Goal: Find specific page/section: Find specific page/section

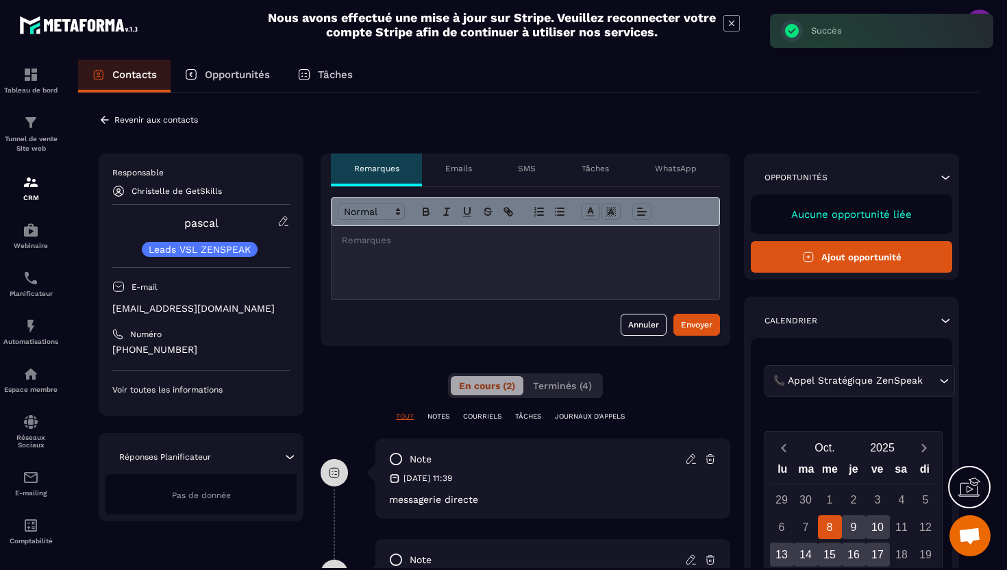
click at [106, 116] on icon at bounding box center [105, 120] width 12 height 12
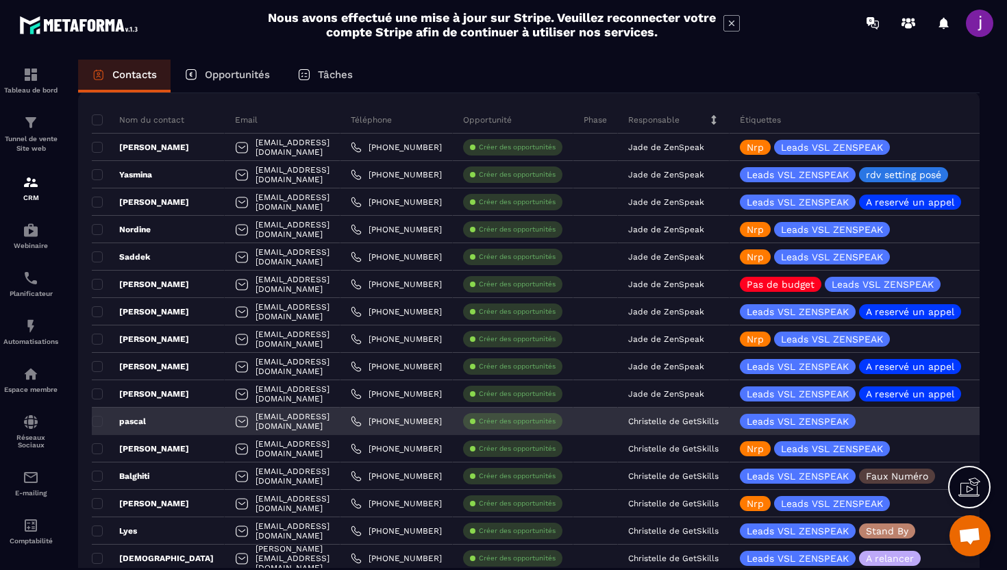
scroll to position [119, 0]
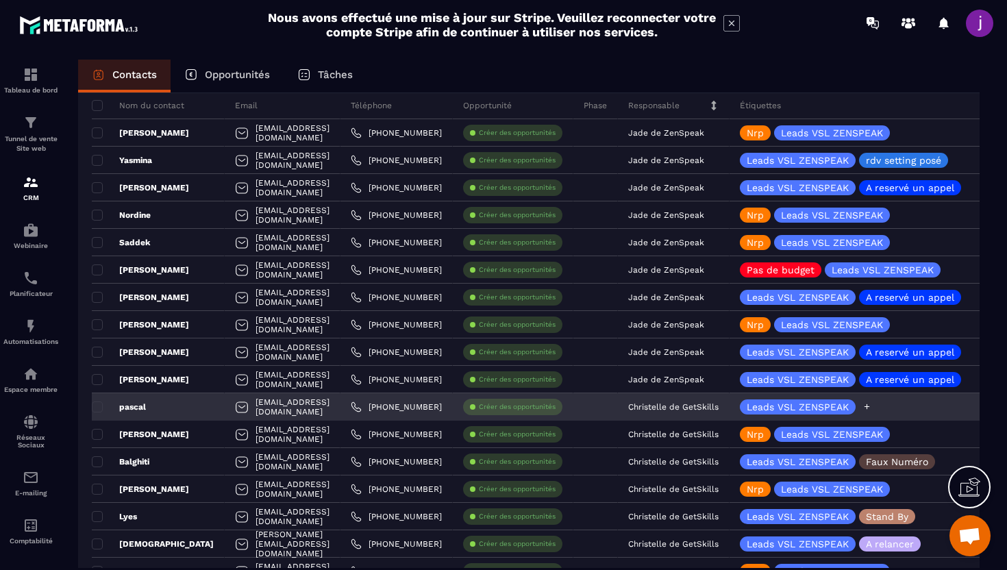
click at [872, 410] on icon at bounding box center [867, 406] width 9 height 9
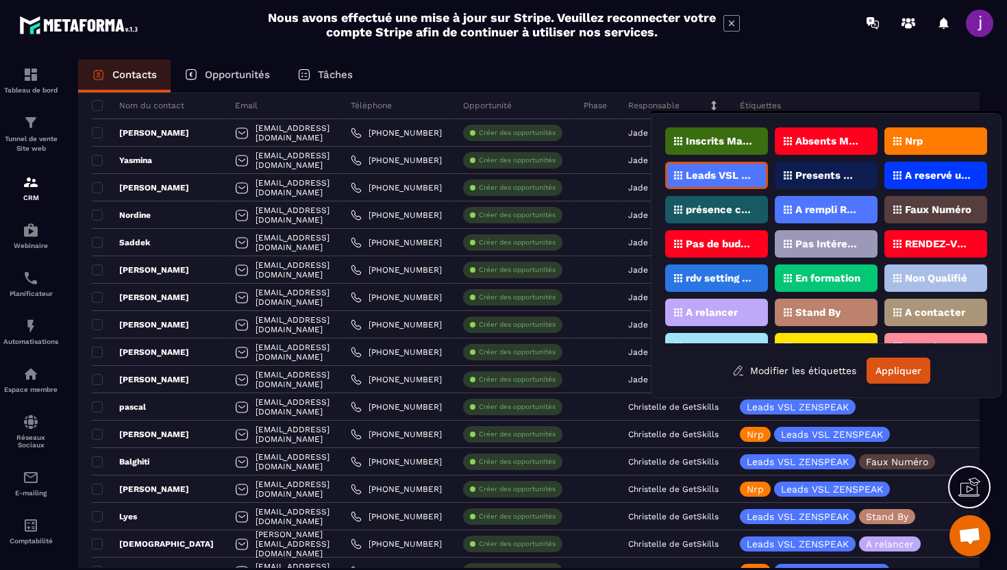
click at [924, 139] on div "Nrp" at bounding box center [936, 140] width 103 height 27
click at [885, 370] on button "Appliquer" at bounding box center [899, 371] width 64 height 26
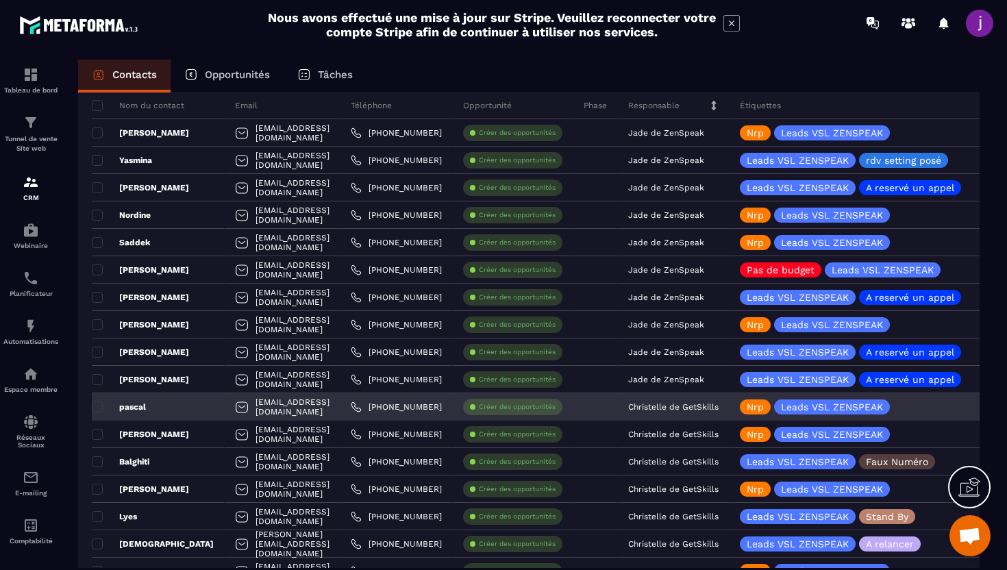
click at [719, 409] on p "Christelle de GetSkills" at bounding box center [673, 407] width 90 height 10
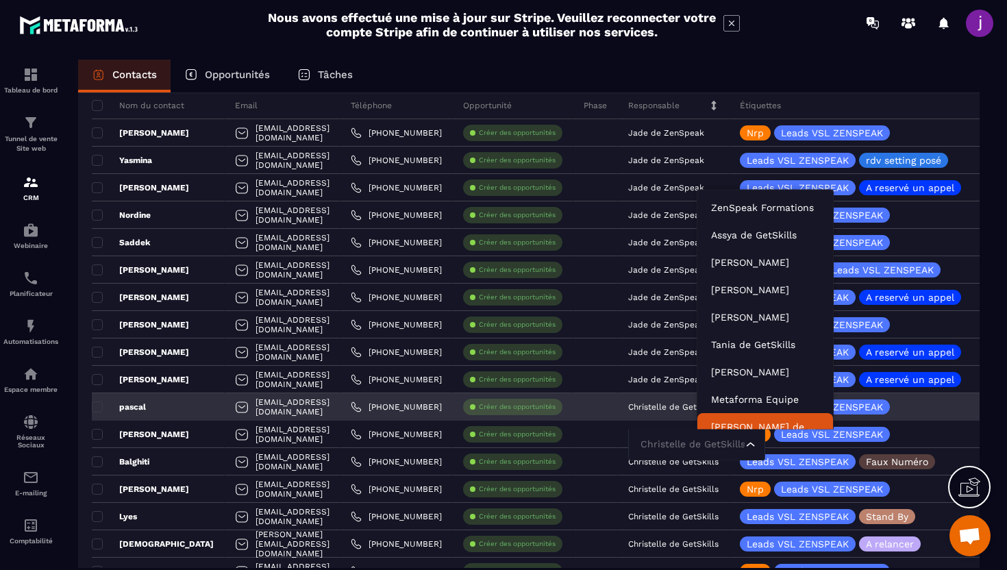
scroll to position [10, 0]
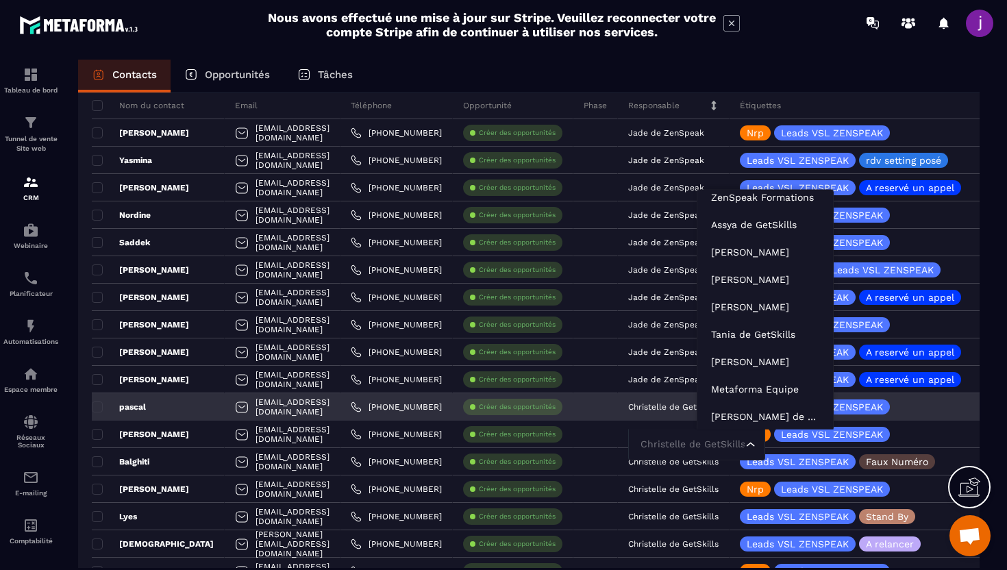
click at [733, 449] on input "Search for option" at bounding box center [690, 444] width 106 height 15
type input "****"
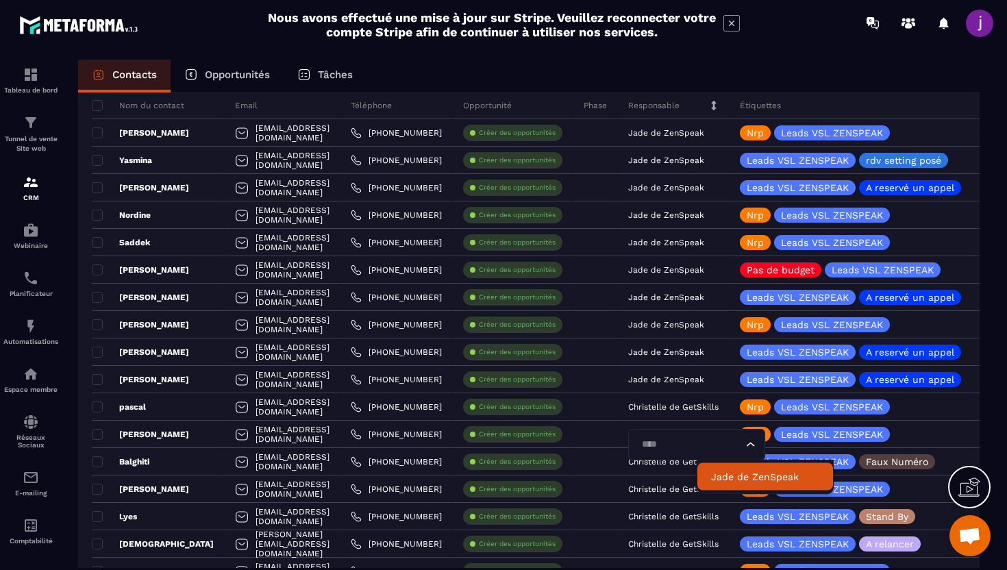
click at [732, 470] on p "Jade de ZenSpeak" at bounding box center [765, 477] width 108 height 14
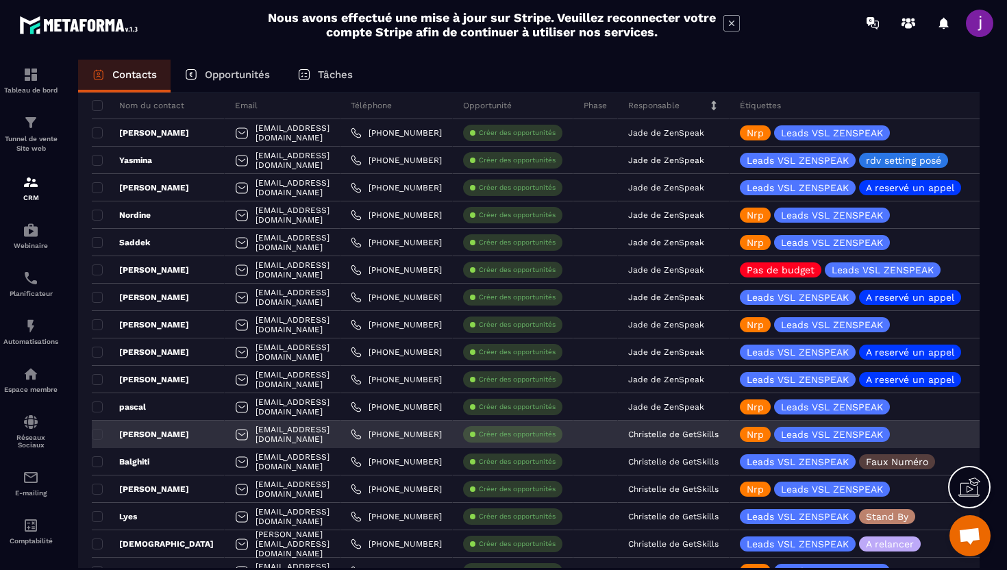
click at [730, 440] on div "Christelle de GetSkills" at bounding box center [674, 434] width 112 height 27
click at [719, 437] on p "Christelle de GetSkills" at bounding box center [673, 435] width 90 height 10
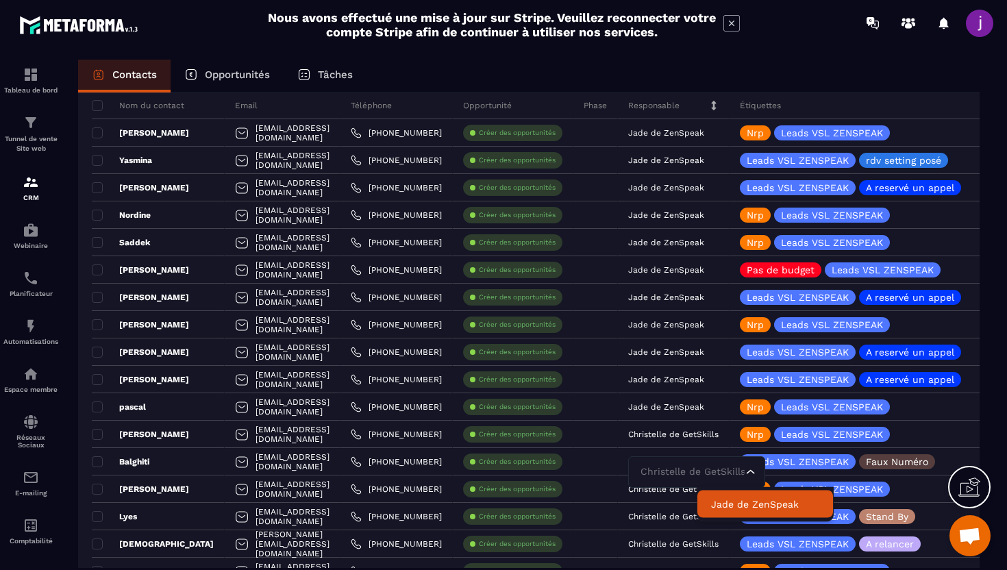
click at [742, 504] on p "Jade de ZenSpeak" at bounding box center [765, 504] width 108 height 14
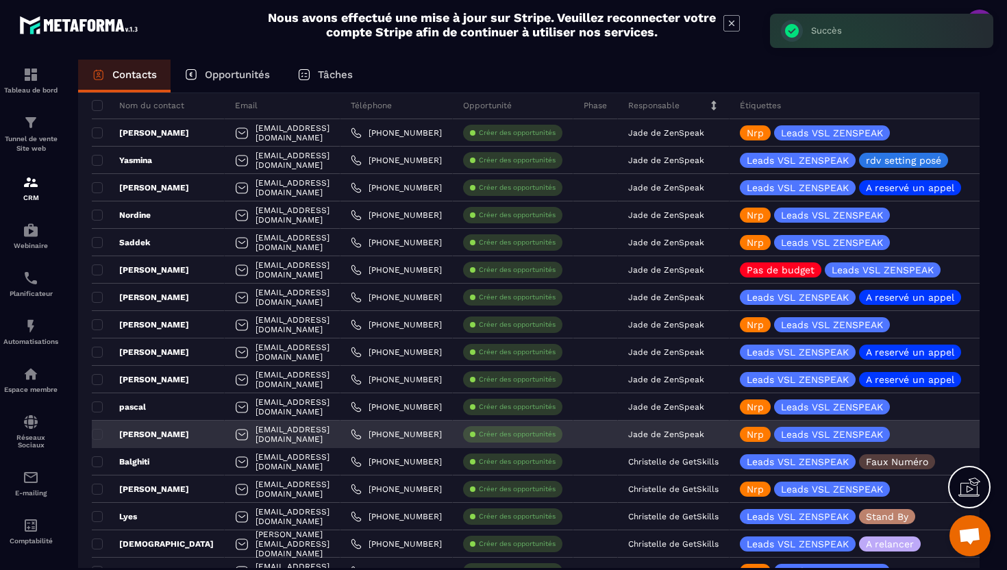
click at [208, 427] on div "[PERSON_NAME]" at bounding box center [158, 434] width 133 height 27
